Goal: Navigation & Orientation: Go to known website

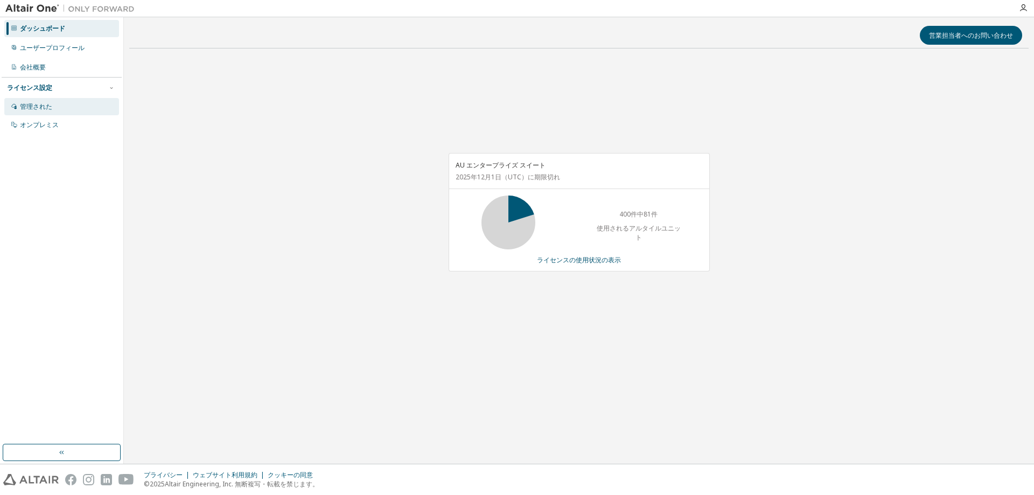
click at [62, 99] on div "管理された" at bounding box center [61, 106] width 115 height 17
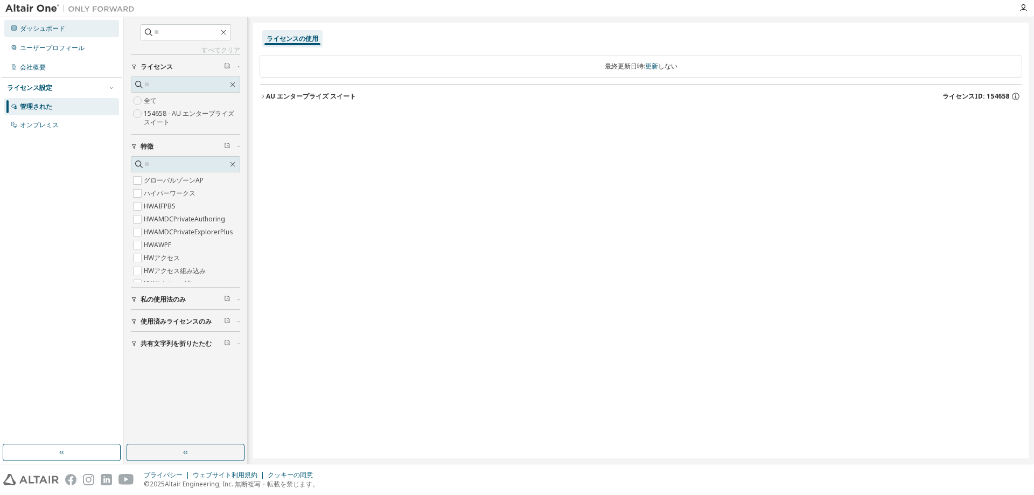
click at [51, 28] on font "ダッシュボード" at bounding box center [42, 28] width 45 height 9
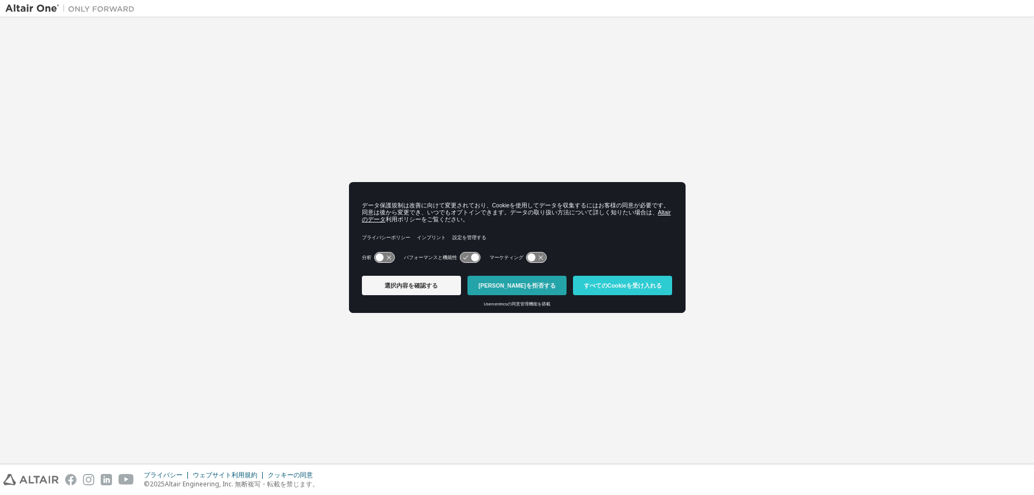
click at [547, 281] on button "[PERSON_NAME]を拒否する" at bounding box center [517, 285] width 99 height 19
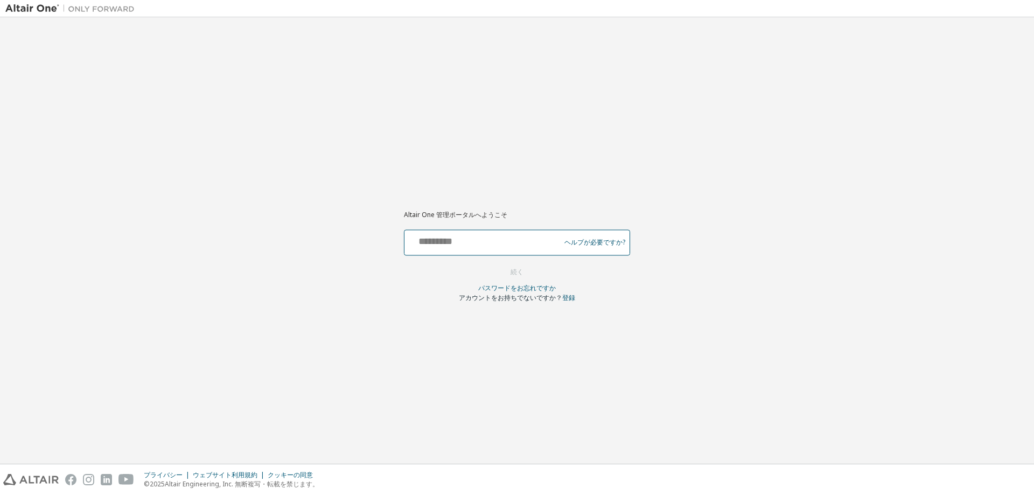
click at [490, 238] on input "text" at bounding box center [484, 240] width 150 height 16
type input "**********"
click at [509, 269] on button "続く" at bounding box center [517, 272] width 36 height 16
